Goal: Task Accomplishment & Management: Use online tool/utility

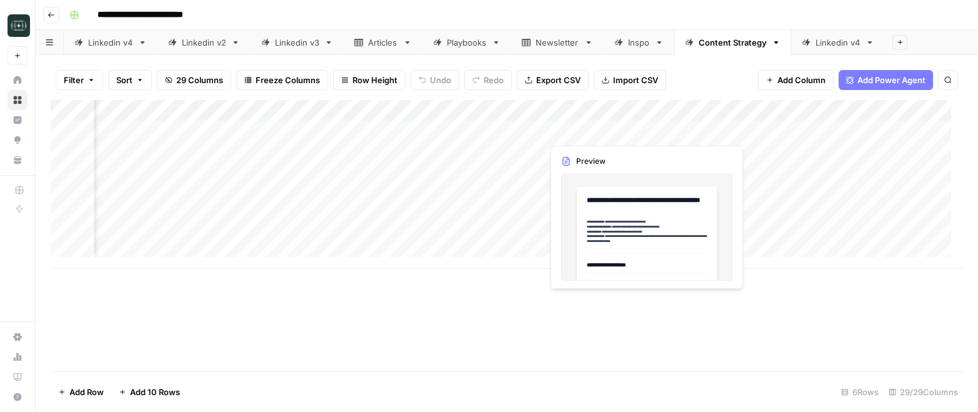
scroll to position [0, 2795]
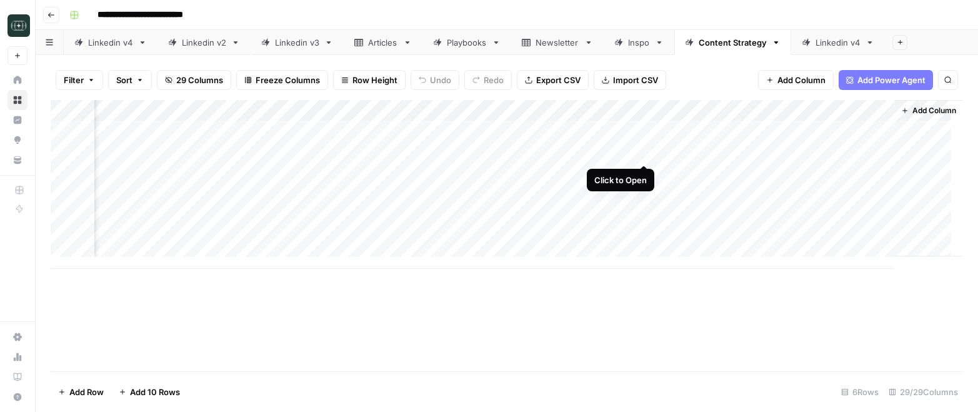
click at [642, 151] on div "Add Column" at bounding box center [507, 184] width 913 height 169
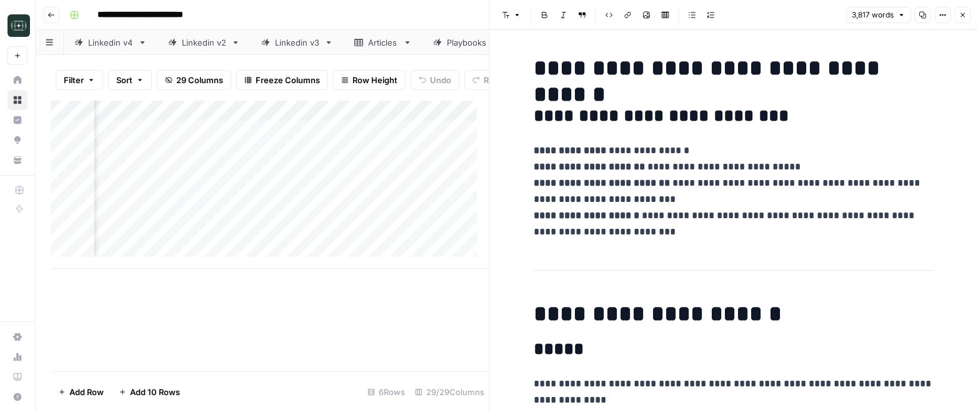
click at [944, 14] on icon "button" at bounding box center [943, 15] width 8 height 8
click at [814, 29] on header "Font style Bold Italic Block quote Code block Link Image Insert Table Bulleted …" at bounding box center [734, 15] width 489 height 30
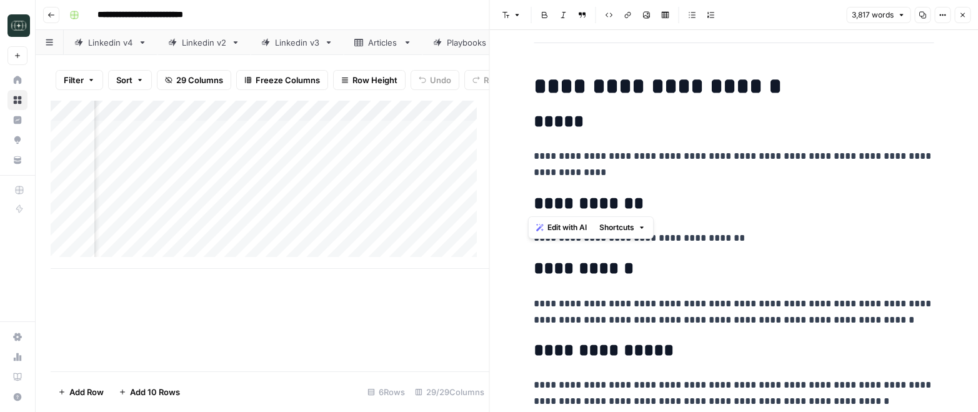
scroll to position [234, 0]
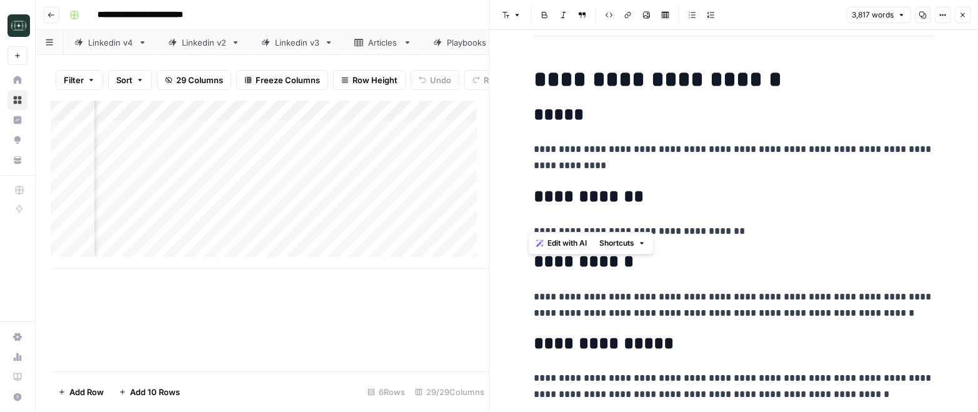
drag, startPoint x: 525, startPoint y: 65, endPoint x: 666, endPoint y: 198, distance: 193.7
click at [778, 113] on h2 "*****" at bounding box center [734, 115] width 400 height 20
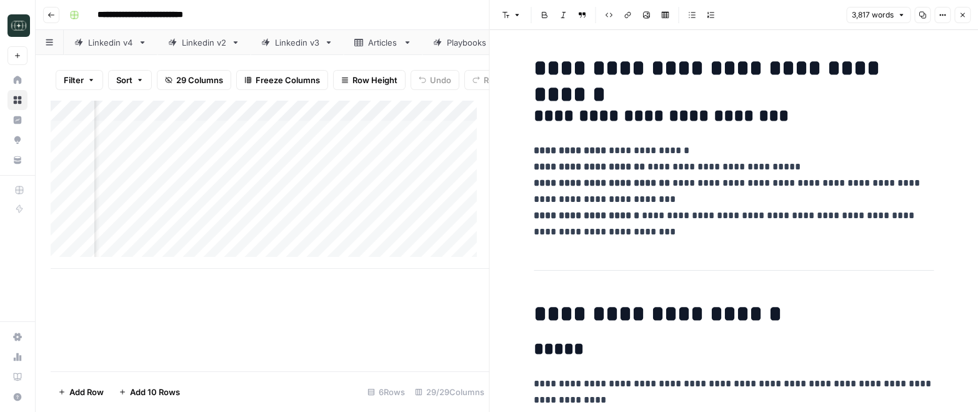
click at [921, 15] on icon "button" at bounding box center [923, 15] width 8 height 8
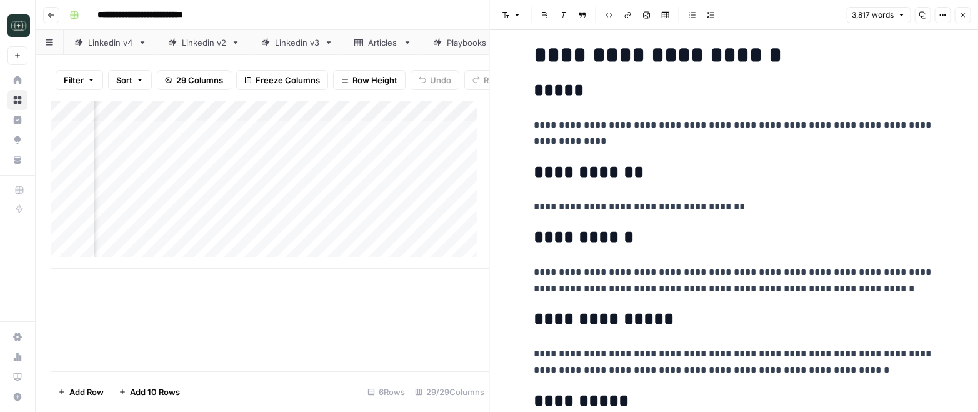
scroll to position [234, 0]
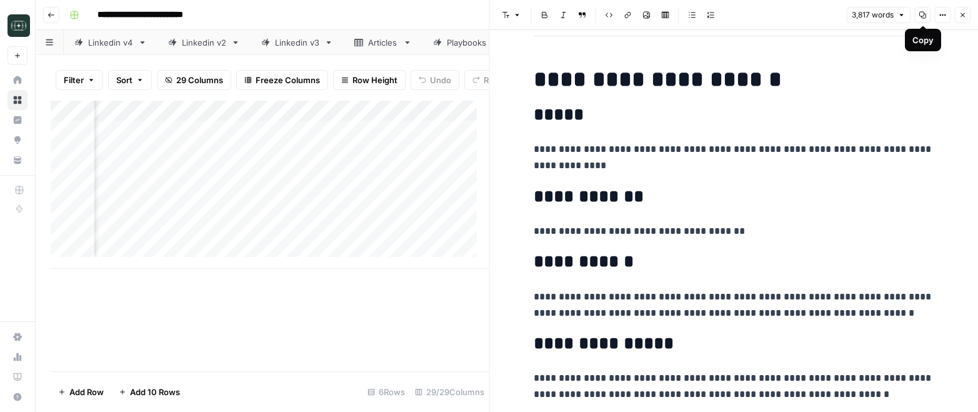
click at [922, 16] on icon "button" at bounding box center [923, 15] width 8 height 8
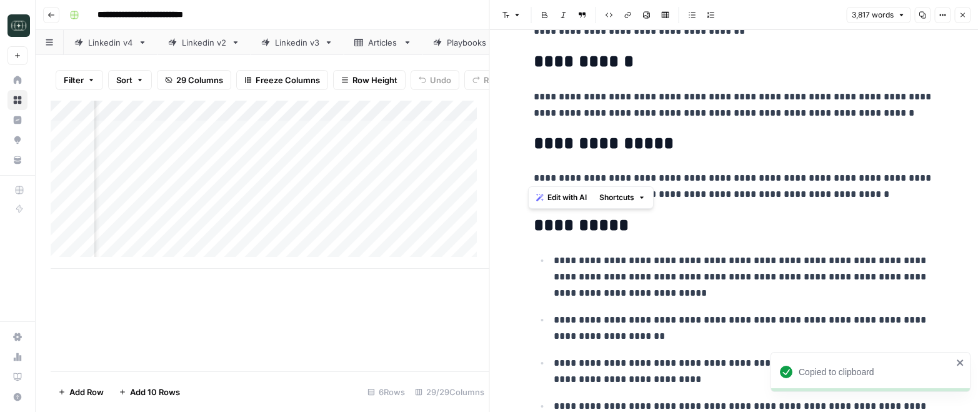
scroll to position [469, 0]
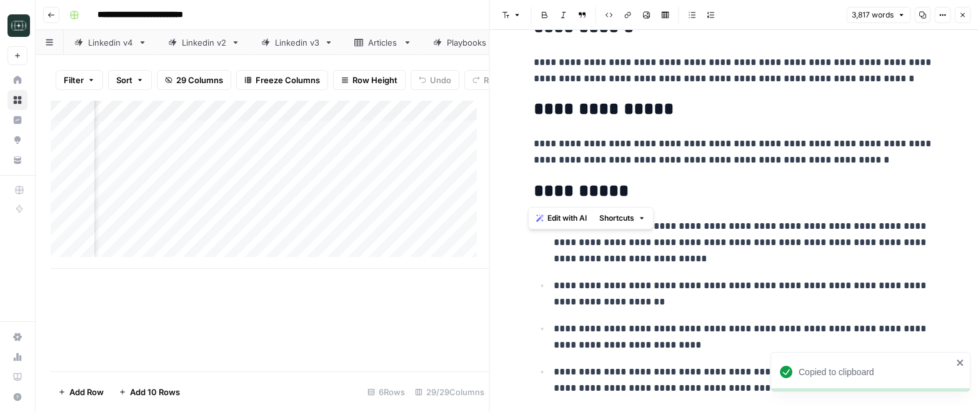
drag, startPoint x: 530, startPoint y: 81, endPoint x: 594, endPoint y: 158, distance: 100.3
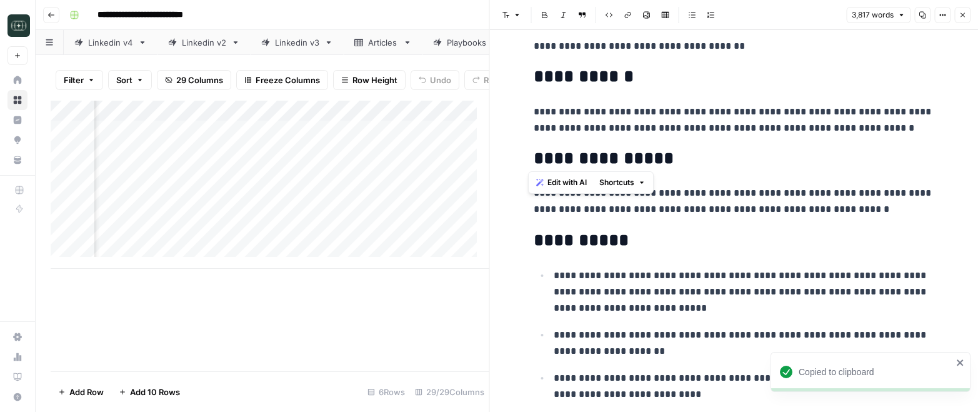
scroll to position [234, 0]
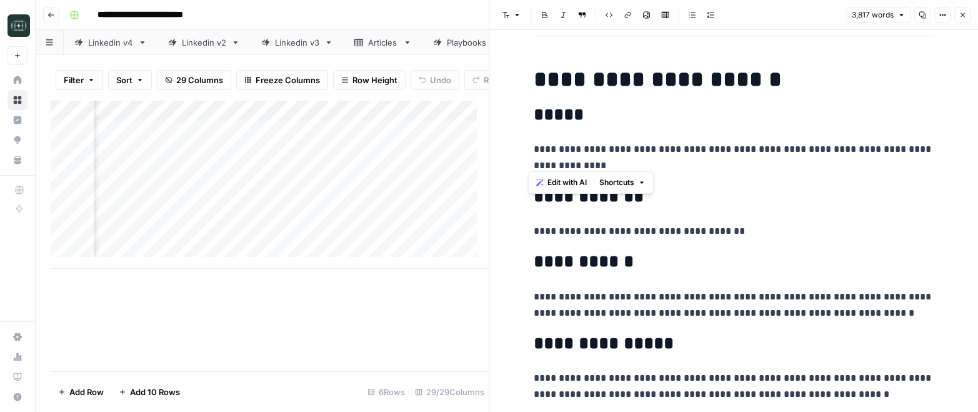
click at [921, 14] on icon "button" at bounding box center [923, 15] width 8 height 8
